Goal: Navigation & Orientation: Find specific page/section

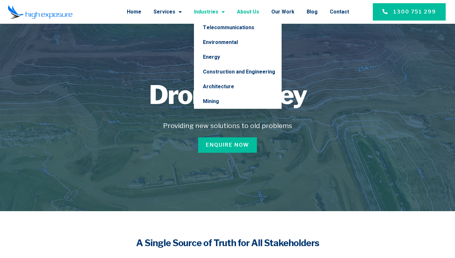
click at [256, 15] on link "About Us" at bounding box center [248, 12] width 22 height 17
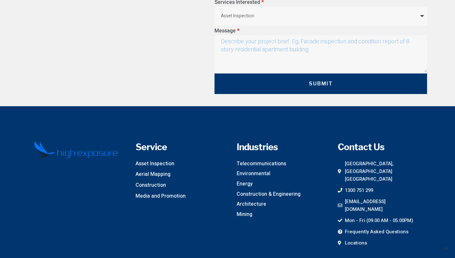
scroll to position [1869, 0]
